Goal: Information Seeking & Learning: Learn about a topic

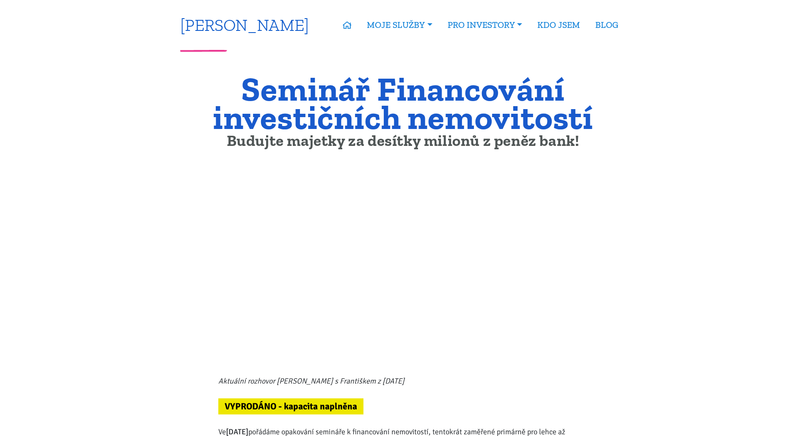
click at [230, 32] on link "[PERSON_NAME]" at bounding box center [244, 25] width 129 height 17
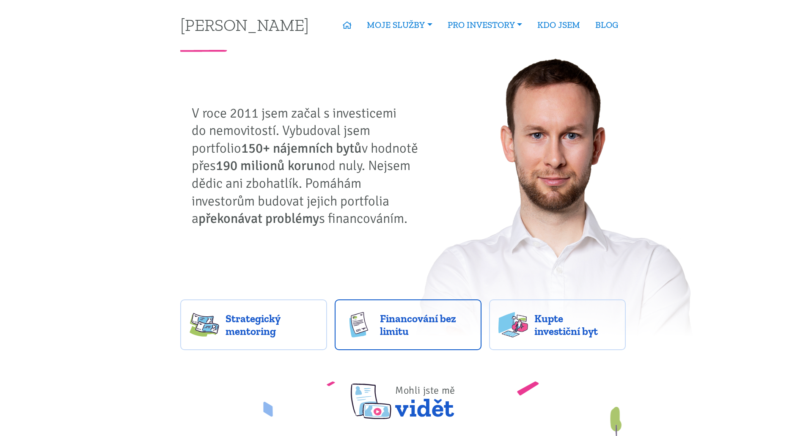
click at [391, 320] on span "Financování bez limitu" at bounding box center [426, 324] width 92 height 25
